Goal: Task Accomplishment & Management: Complete application form

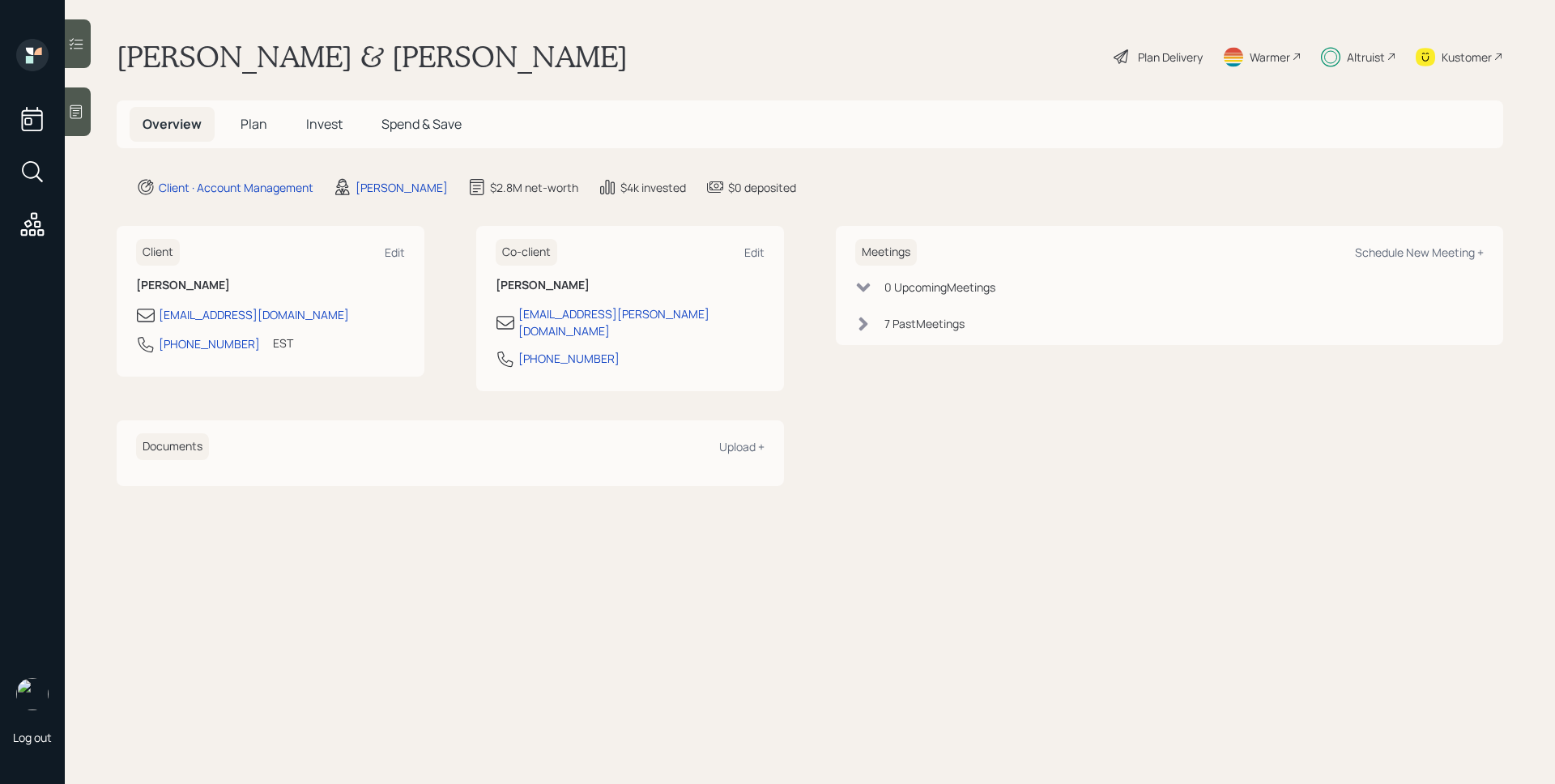
click at [259, 121] on span "Plan" at bounding box center [254, 124] width 27 height 18
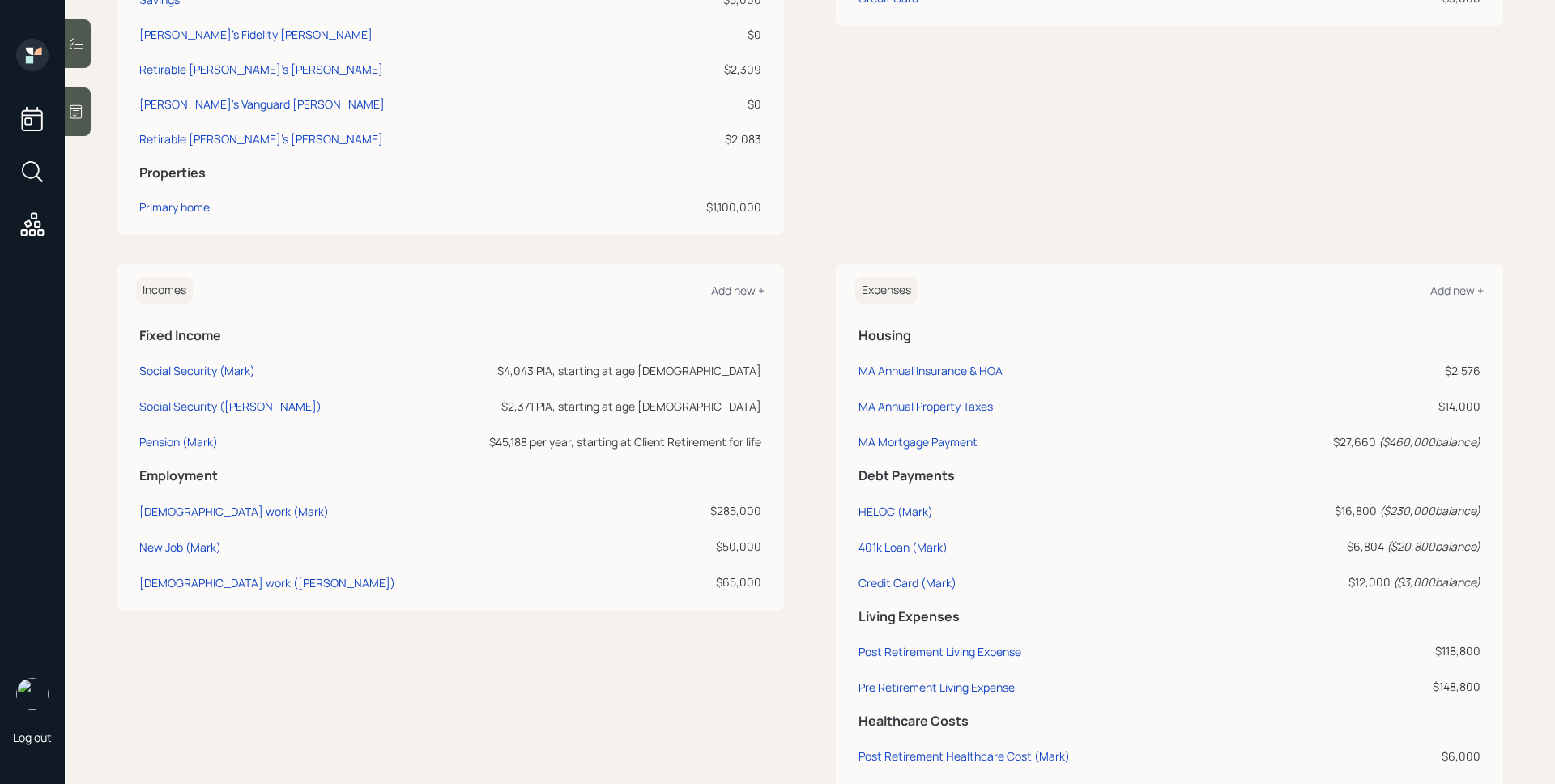
scroll to position [683, 0]
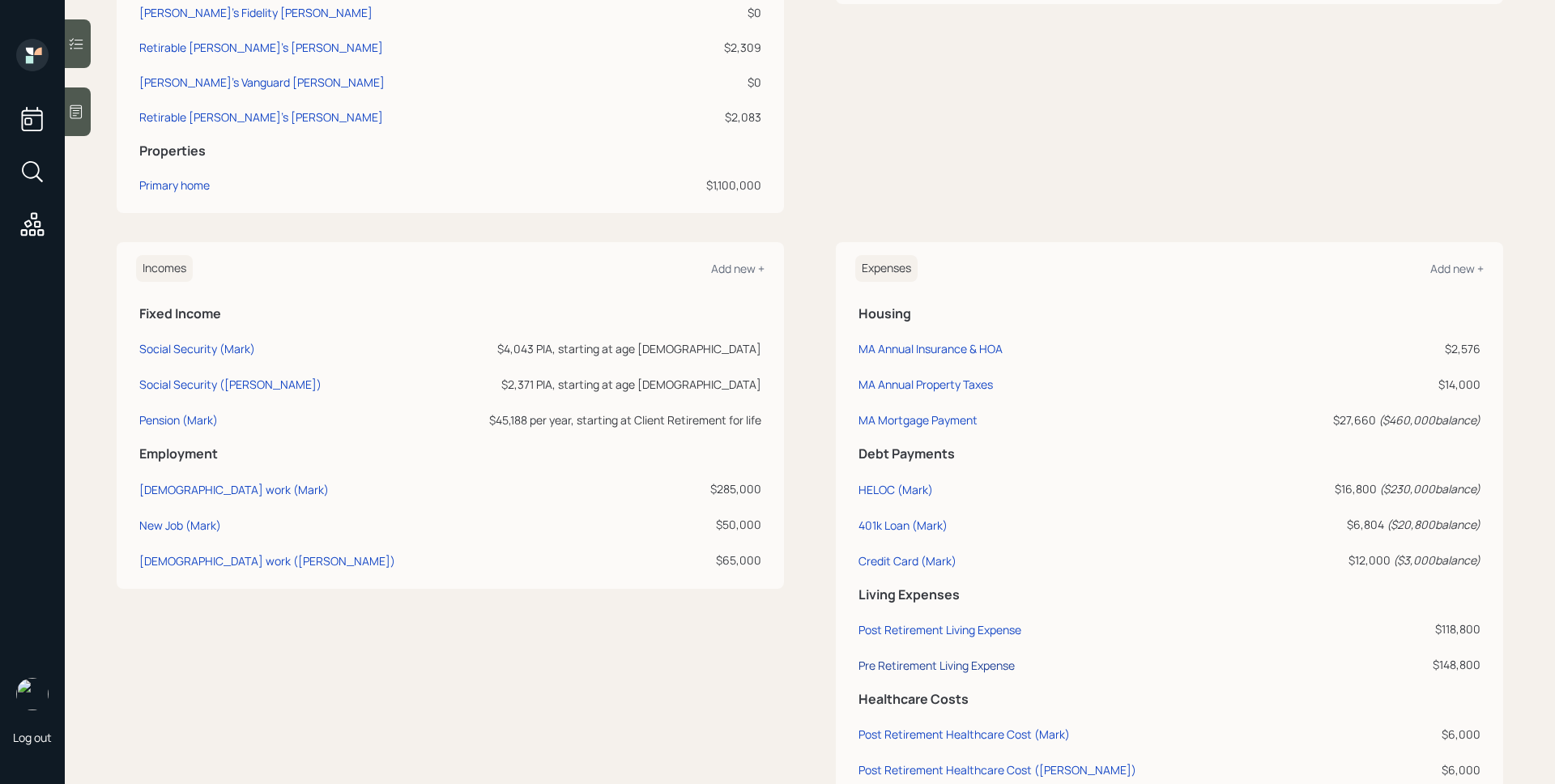
click at [985, 626] on div "Pre Retirement Living Expense" at bounding box center [936, 665] width 156 height 16
